Goal: Task Accomplishment & Management: Manage account settings

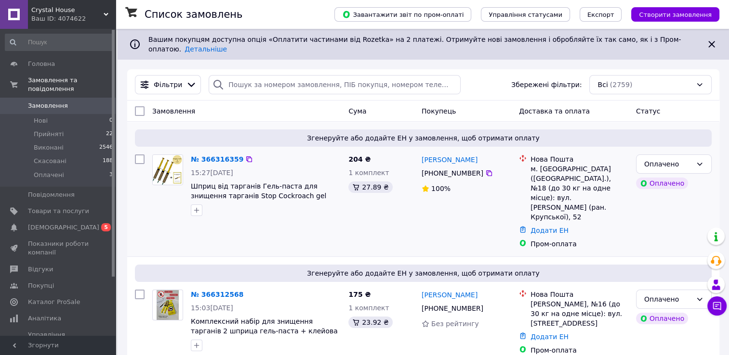
drag, startPoint x: 699, startPoint y: 159, endPoint x: 694, endPoint y: 167, distance: 9.1
click at [697, 160] on icon at bounding box center [699, 164] width 8 height 8
click at [688, 181] on li "Прийнято" at bounding box center [673, 177] width 75 height 17
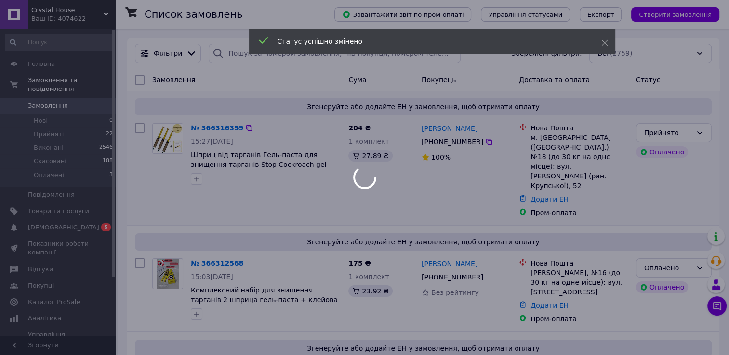
scroll to position [48, 0]
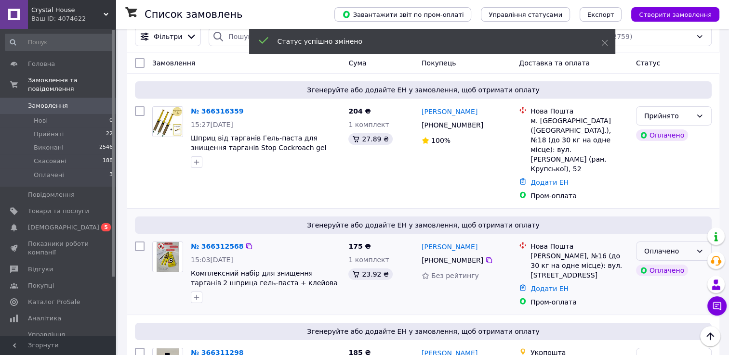
click at [652, 246] on div "Оплачено" at bounding box center [668, 251] width 48 height 11
click at [648, 244] on li "Прийнято" at bounding box center [673, 244] width 75 height 17
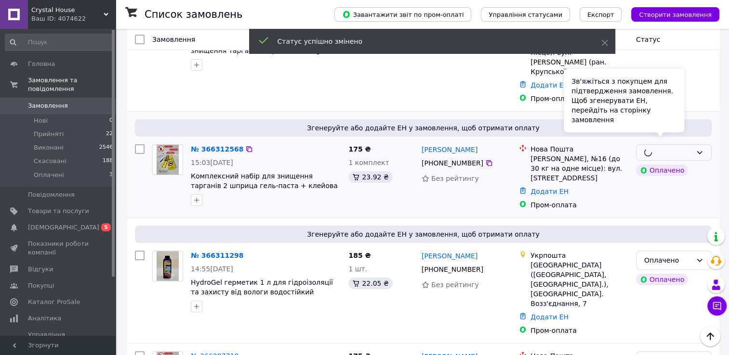
scroll to position [193, 0]
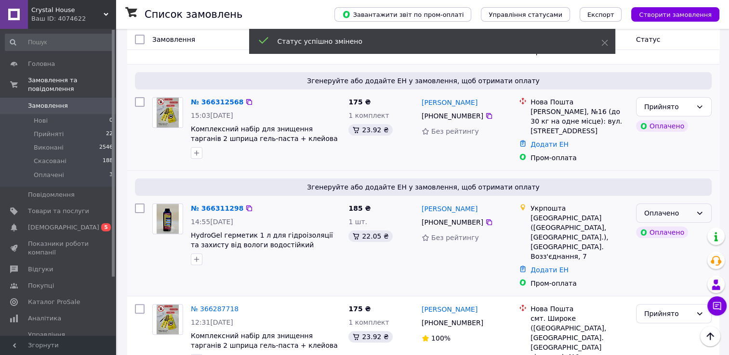
drag, startPoint x: 649, startPoint y: 185, endPoint x: 647, endPoint y: 190, distance: 5.6
click at [650, 208] on div "Оплачено" at bounding box center [668, 213] width 48 height 11
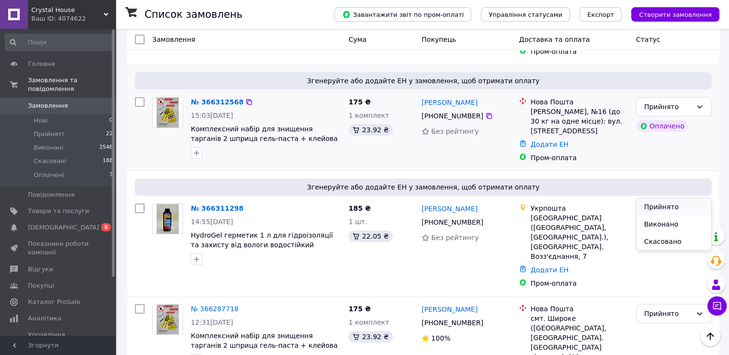
drag, startPoint x: 645, startPoint y: 204, endPoint x: 415, endPoint y: 220, distance: 230.7
click at [645, 204] on li "Прийнято" at bounding box center [673, 206] width 75 height 17
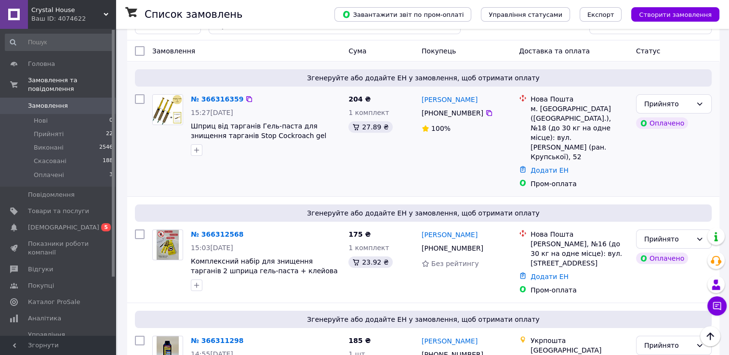
scroll to position [0, 0]
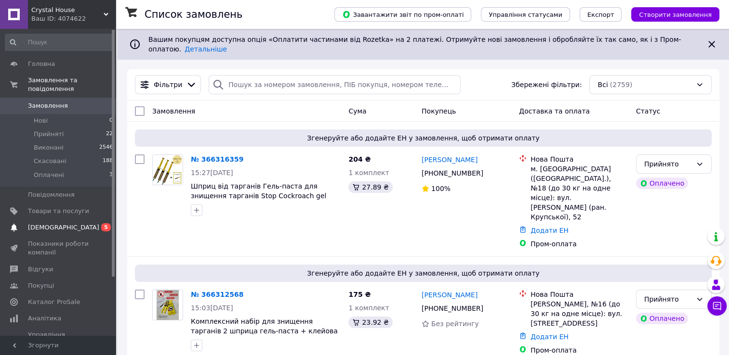
click at [58, 223] on span "[DEMOGRAPHIC_DATA]" at bounding box center [63, 227] width 71 height 9
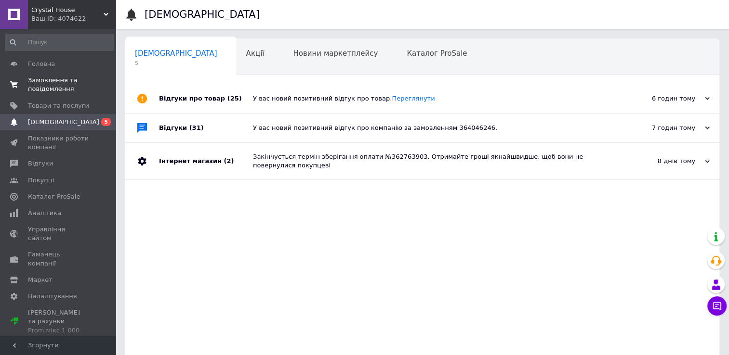
click at [39, 82] on span "Замовлення та повідомлення" at bounding box center [58, 84] width 61 height 17
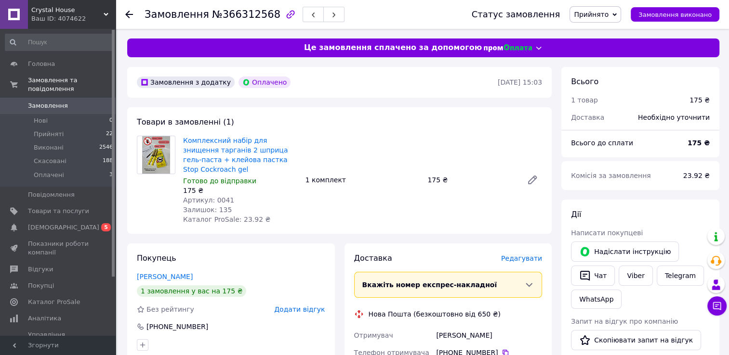
click at [522, 255] on span "Редагувати" at bounding box center [521, 259] width 41 height 8
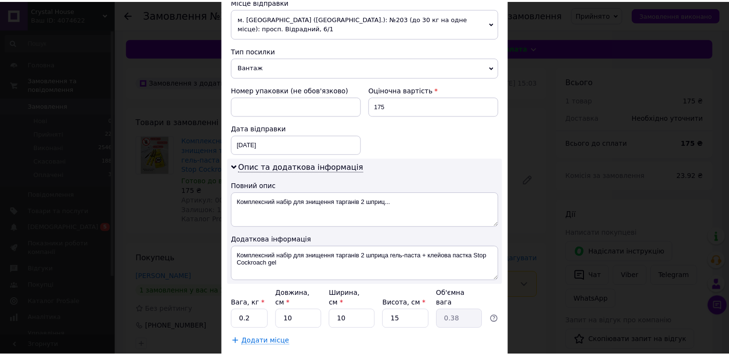
scroll to position [389, 0]
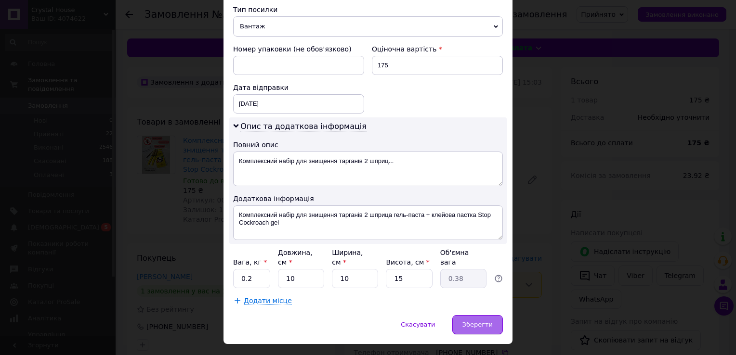
click at [472, 321] on span "Зберегти" at bounding box center [477, 324] width 30 height 7
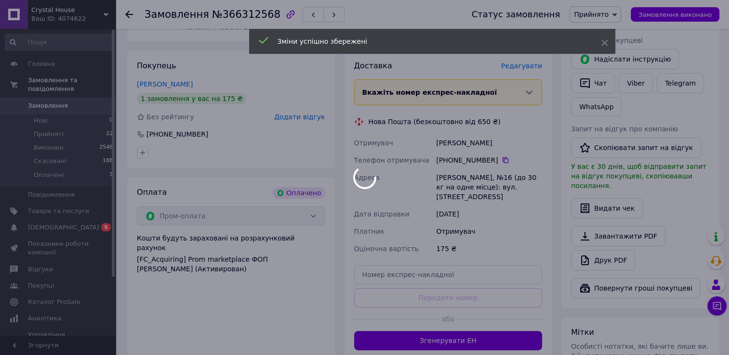
scroll to position [363, 0]
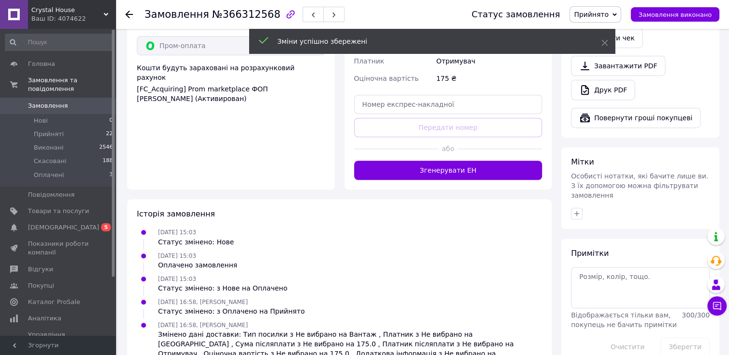
drag, startPoint x: 446, startPoint y: 149, endPoint x: 433, endPoint y: 172, distance: 26.5
click at [445, 161] on button "Згенерувати ЕН" at bounding box center [448, 170] width 188 height 19
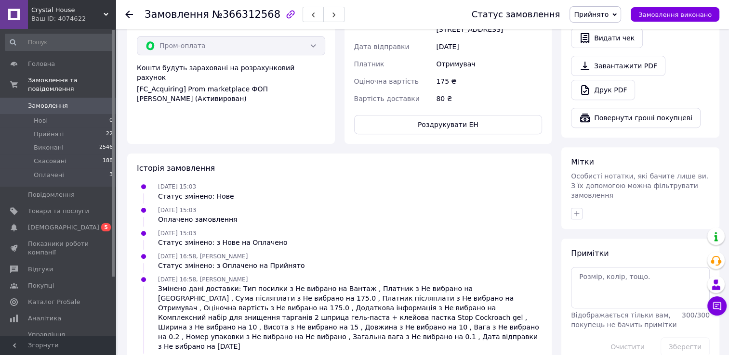
scroll to position [267, 0]
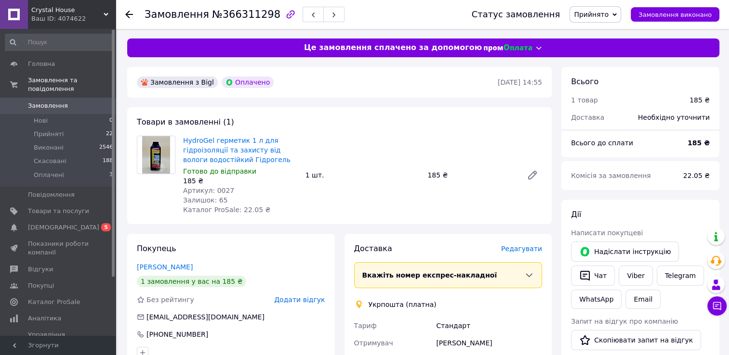
click at [517, 245] on span "Редагувати" at bounding box center [521, 249] width 41 height 8
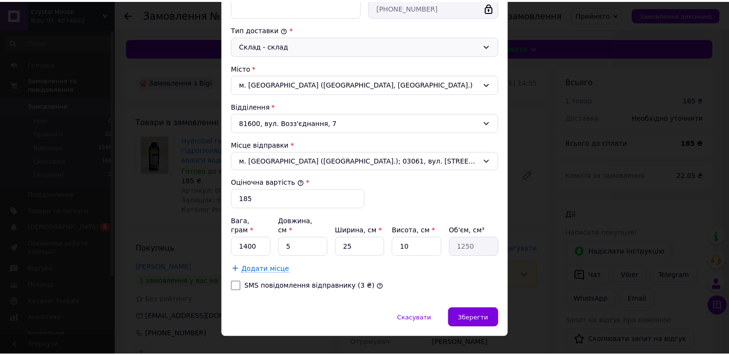
scroll to position [245, 0]
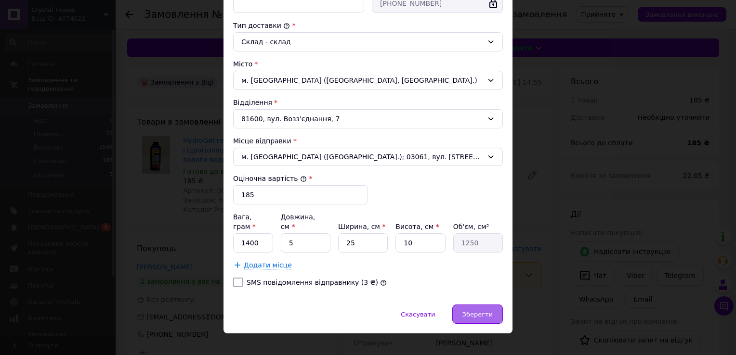
click at [496, 307] on div "Зберегти" at bounding box center [477, 314] width 51 height 19
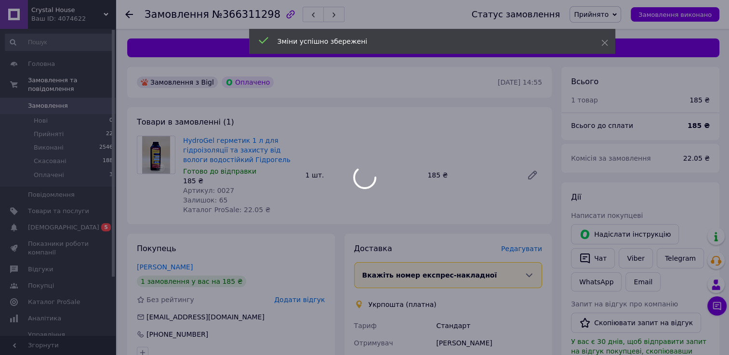
scroll to position [289, 0]
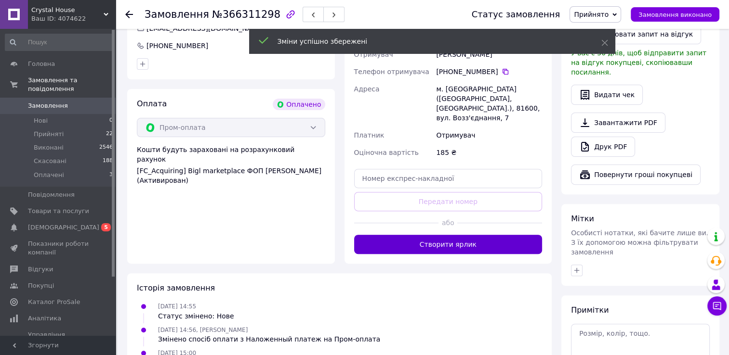
click at [474, 236] on button "Створити ярлик" at bounding box center [448, 244] width 188 height 19
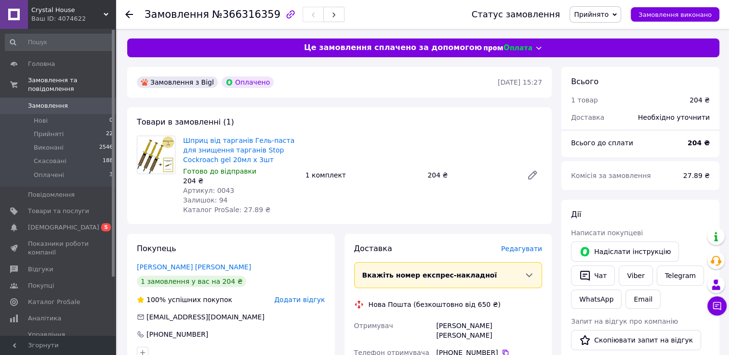
click at [528, 247] on span "Редагувати" at bounding box center [521, 249] width 41 height 8
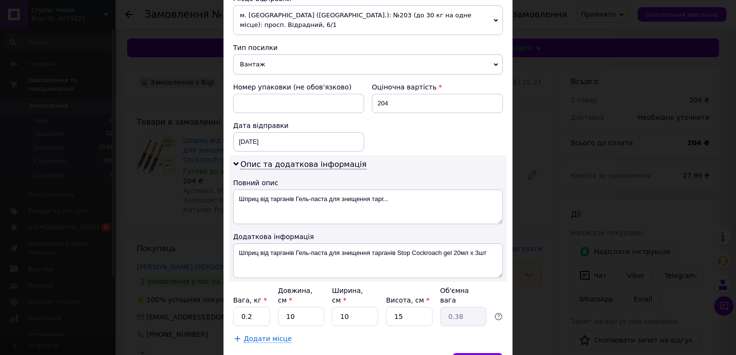
scroll to position [399, 0]
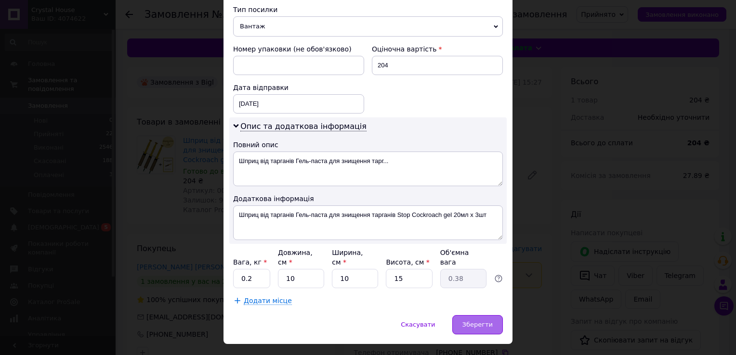
click at [466, 321] on span "Зберегти" at bounding box center [477, 324] width 30 height 7
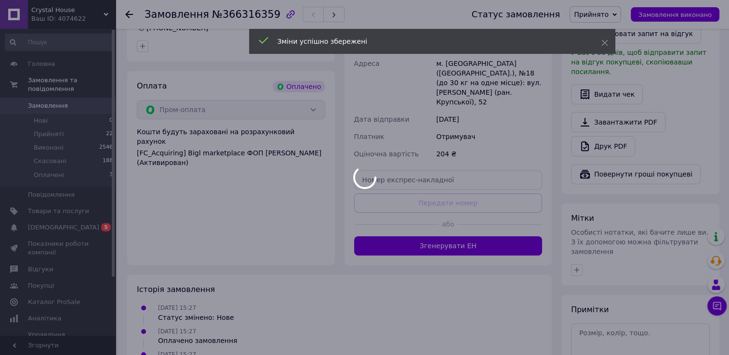
scroll to position [363, 0]
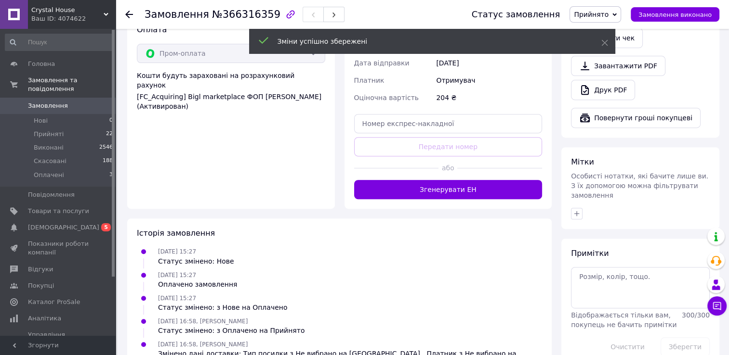
click at [462, 169] on div "Доставка Редагувати Вкажіть номер експрес-накладної Обов'язково введіть номер е…" at bounding box center [448, 40] width 188 height 319
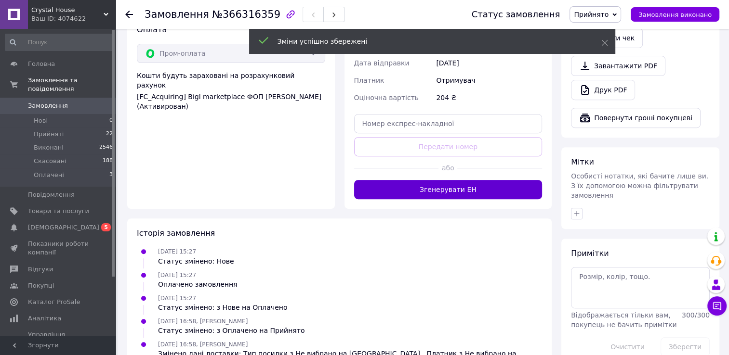
click at [454, 180] on button "Згенерувати ЕН" at bounding box center [448, 189] width 188 height 19
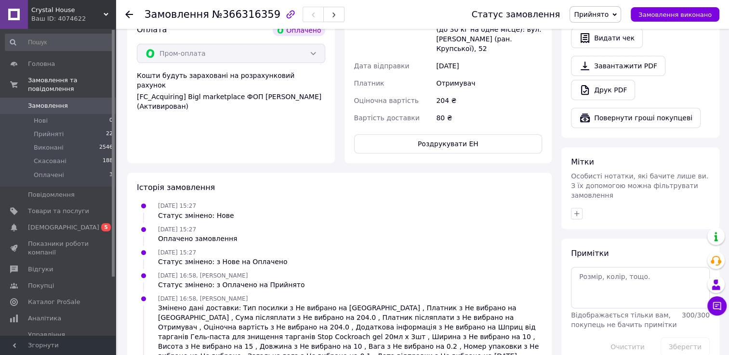
scroll to position [219, 0]
